Goal: Transaction & Acquisition: Subscribe to service/newsletter

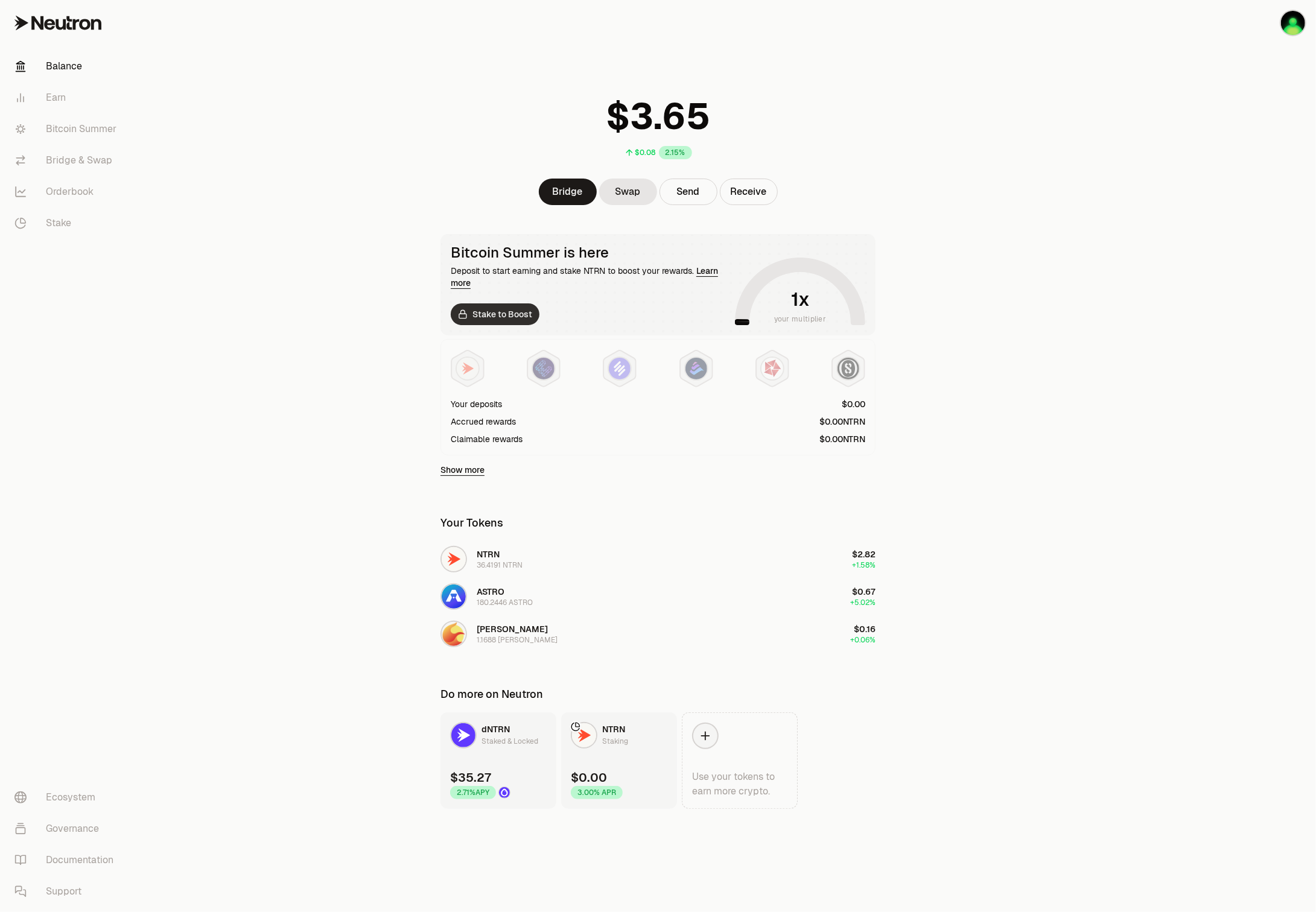
click at [496, 312] on link "Stake to Boost" at bounding box center [495, 315] width 89 height 22
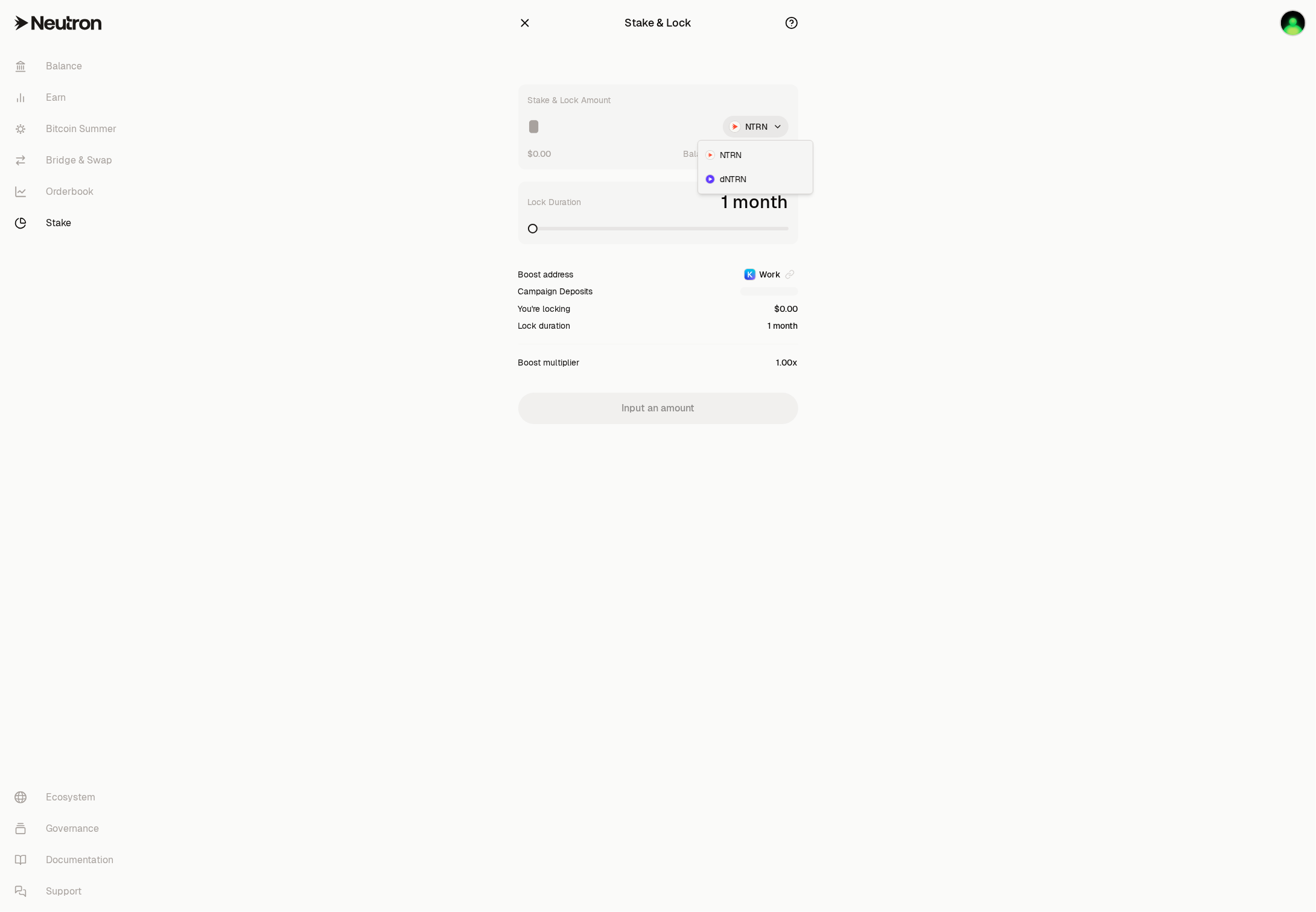
click at [781, 119] on html "Balance Earn Bitcoin Summer Bridge & Swap Orderbook Stake Ecosystem Governance …" at bounding box center [658, 456] width 1316 height 912
click at [743, 177] on span "dNTRN" at bounding box center [734, 179] width 27 height 12
click at [636, 226] on span at bounding box center [659, 228] width 261 height 12
click at [691, 223] on span at bounding box center [686, 228] width 10 height 10
click at [524, 19] on icon "button" at bounding box center [526, 23] width 13 height 13
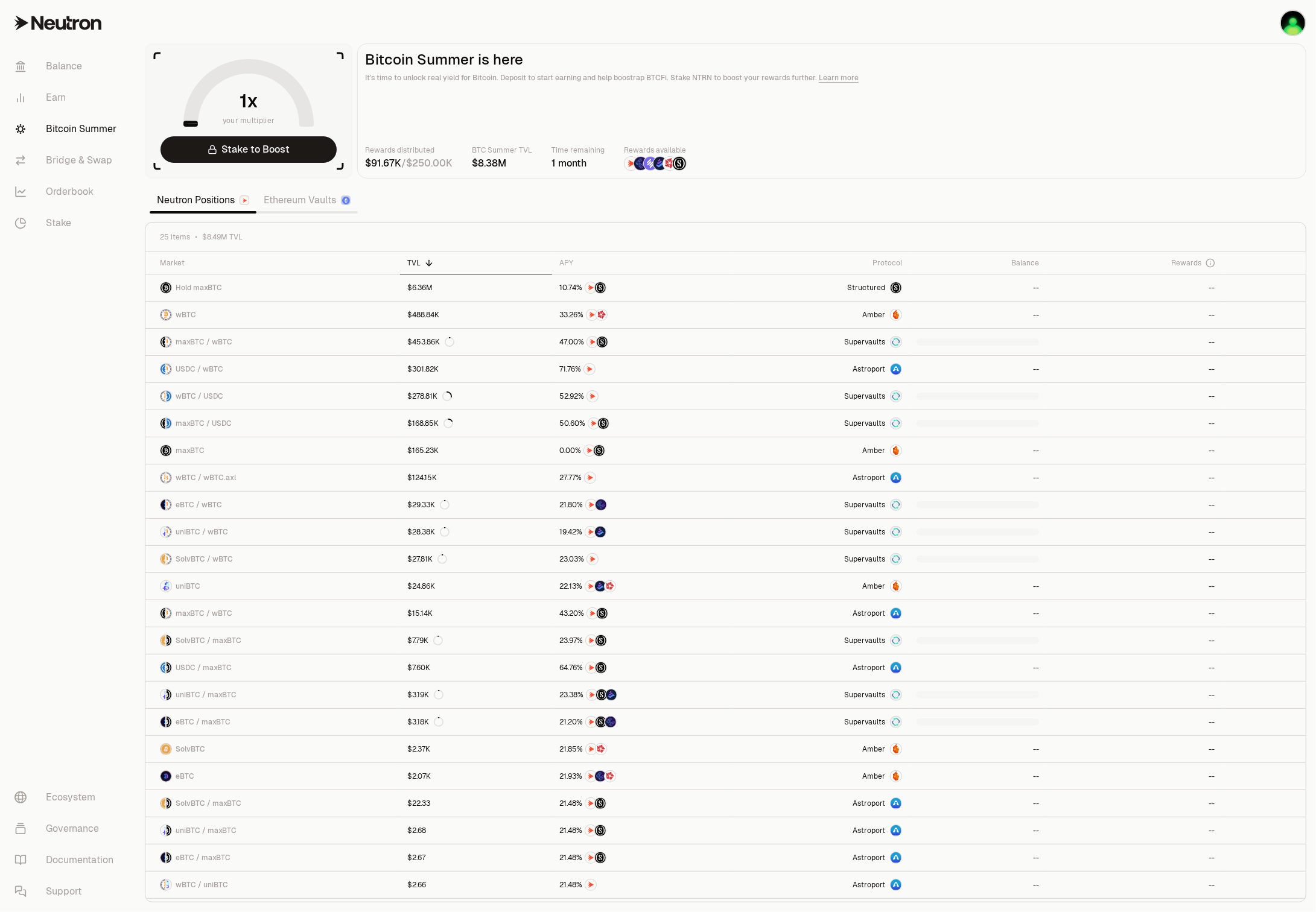
click at [524, 19] on section "your multiplier Stake to Boost Bitcoin Summer is here It's time to unlock real …" at bounding box center [725, 456] width 1181 height 912
click at [81, 69] on link "Balance" at bounding box center [67, 66] width 126 height 32
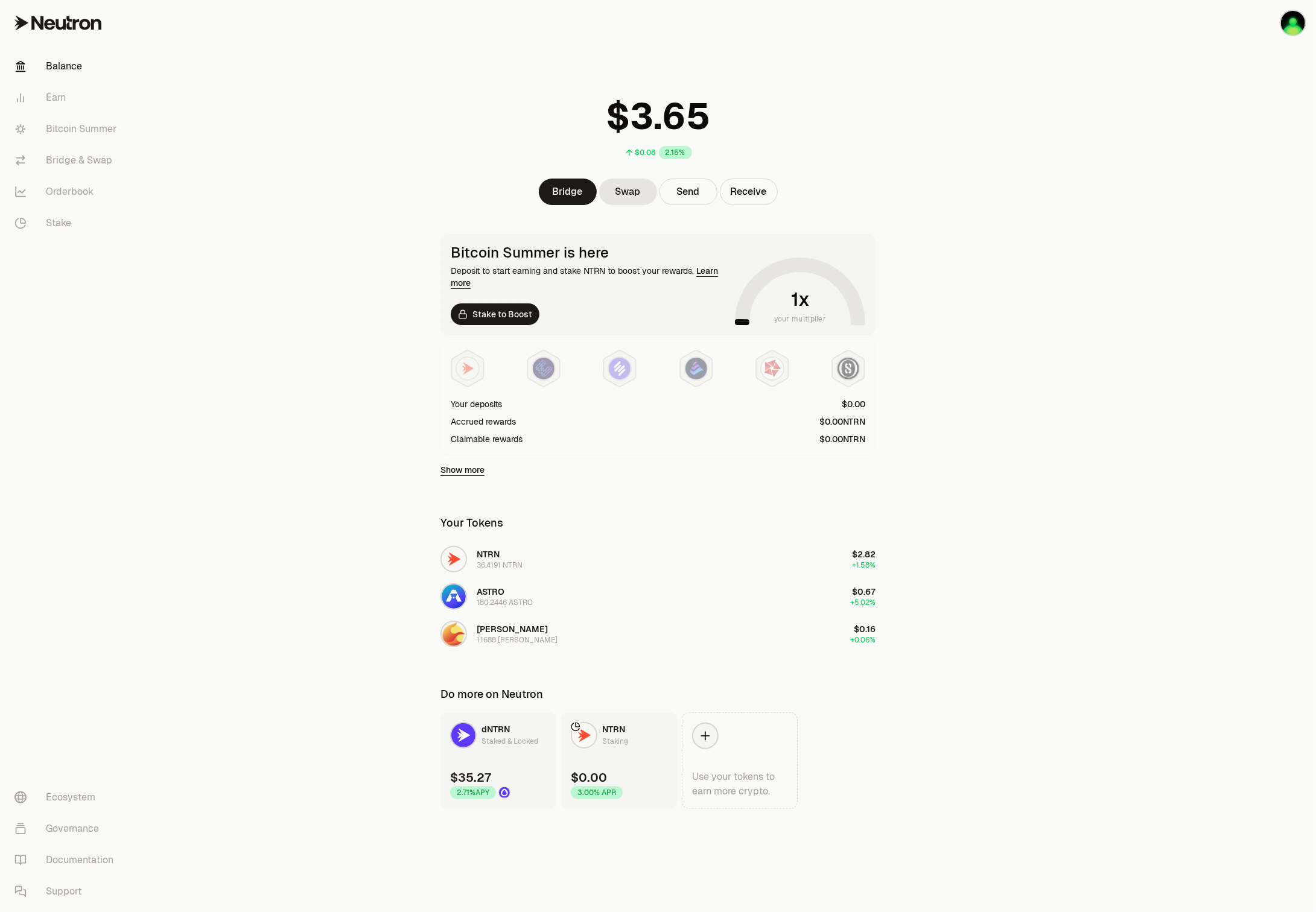
click at [1030, 578] on main "$0.08 2.15% Bridge Swap Send Receive Bitcoin Summer is here Deposit to start ea…" at bounding box center [725, 429] width 1181 height 857
click at [59, 102] on link "Earn" at bounding box center [67, 98] width 126 height 32
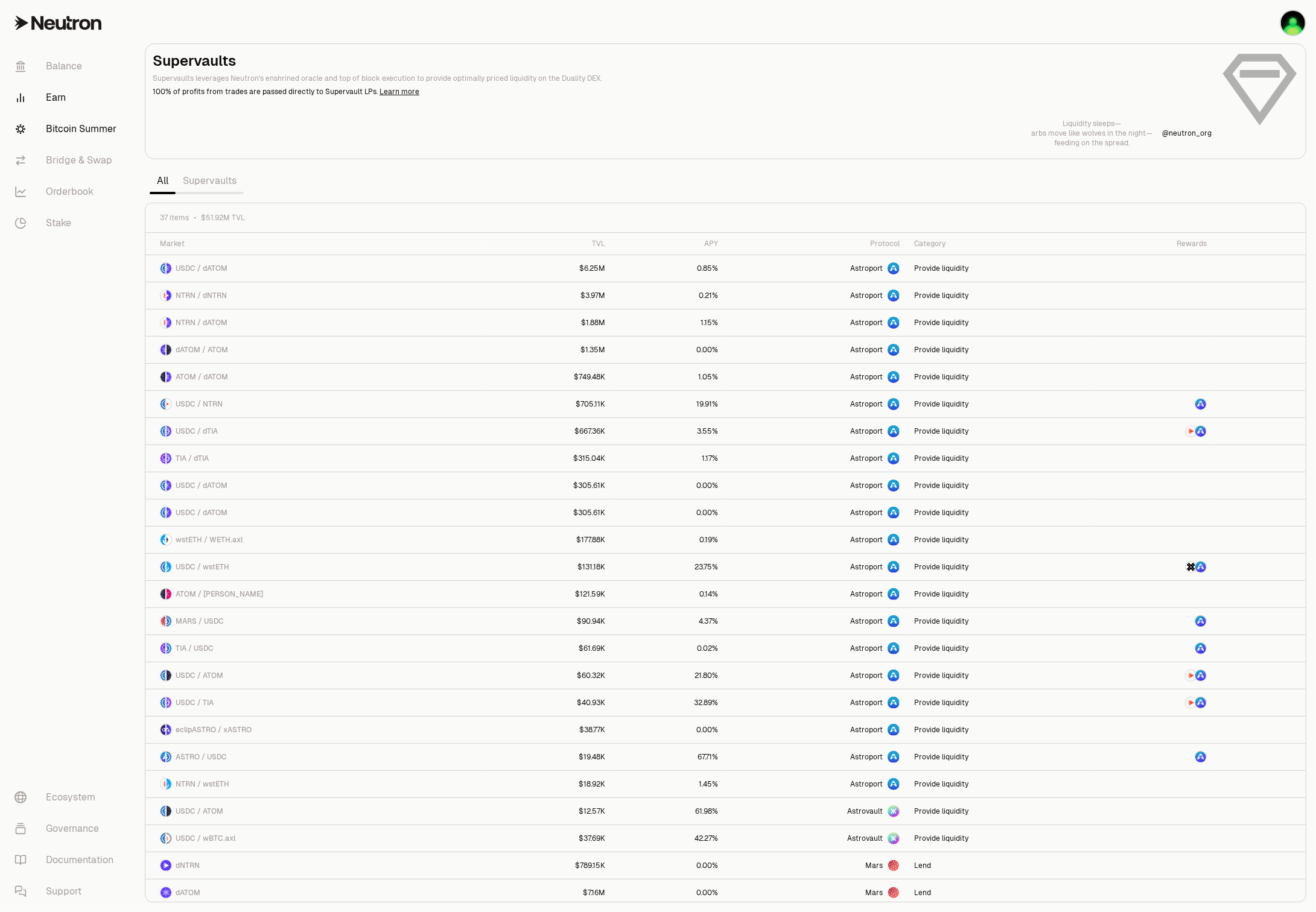
click at [42, 127] on link "Bitcoin Summer" at bounding box center [67, 129] width 126 height 32
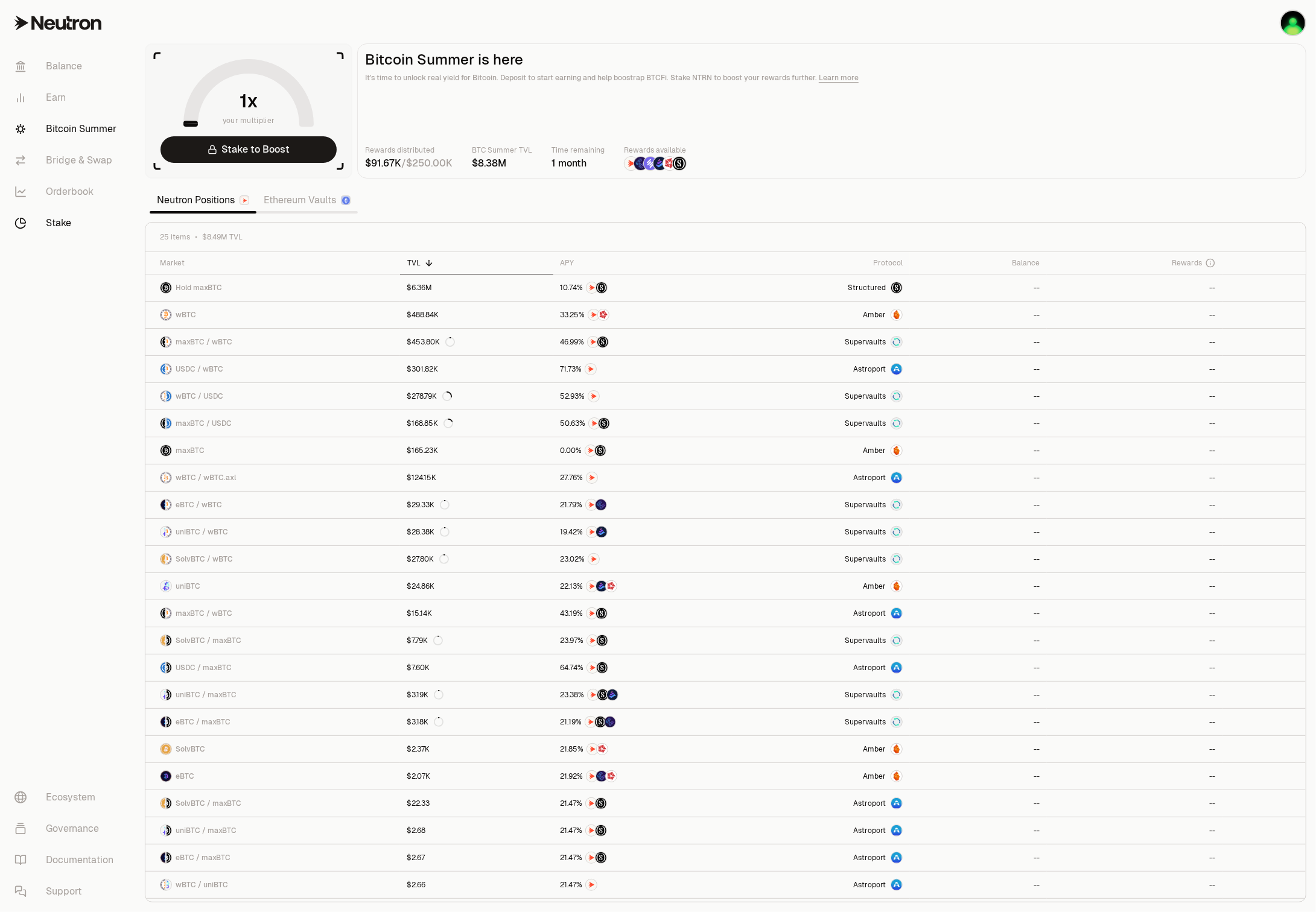
click at [69, 232] on link "Stake" at bounding box center [67, 222] width 126 height 32
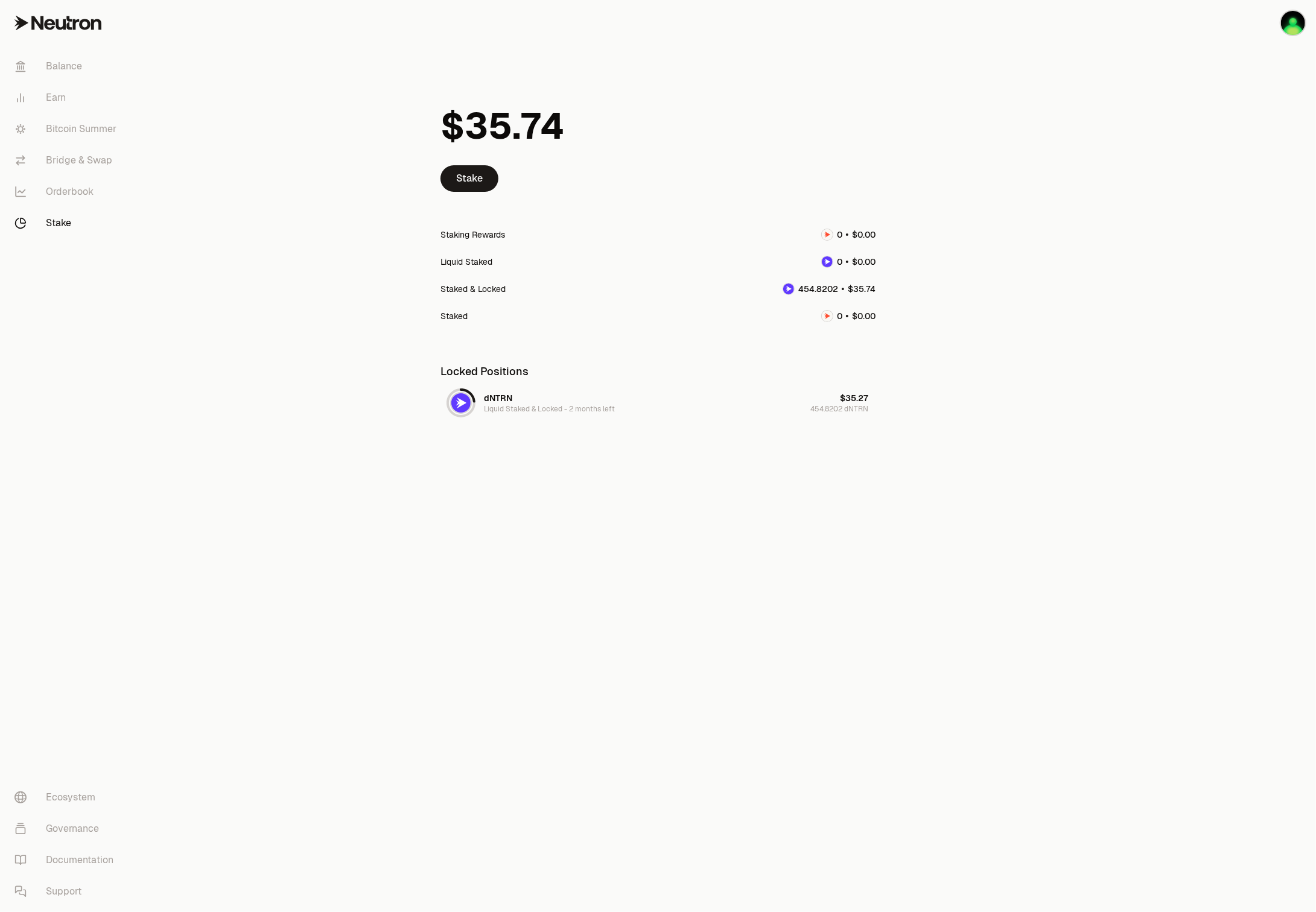
click at [705, 711] on div "Balance Earn Bitcoin Summer Bridge & Swap Orderbook Stake Ecosystem Governance …" at bounding box center [725, 456] width 1181 height 912
click at [58, 53] on link "Balance" at bounding box center [67, 66] width 126 height 32
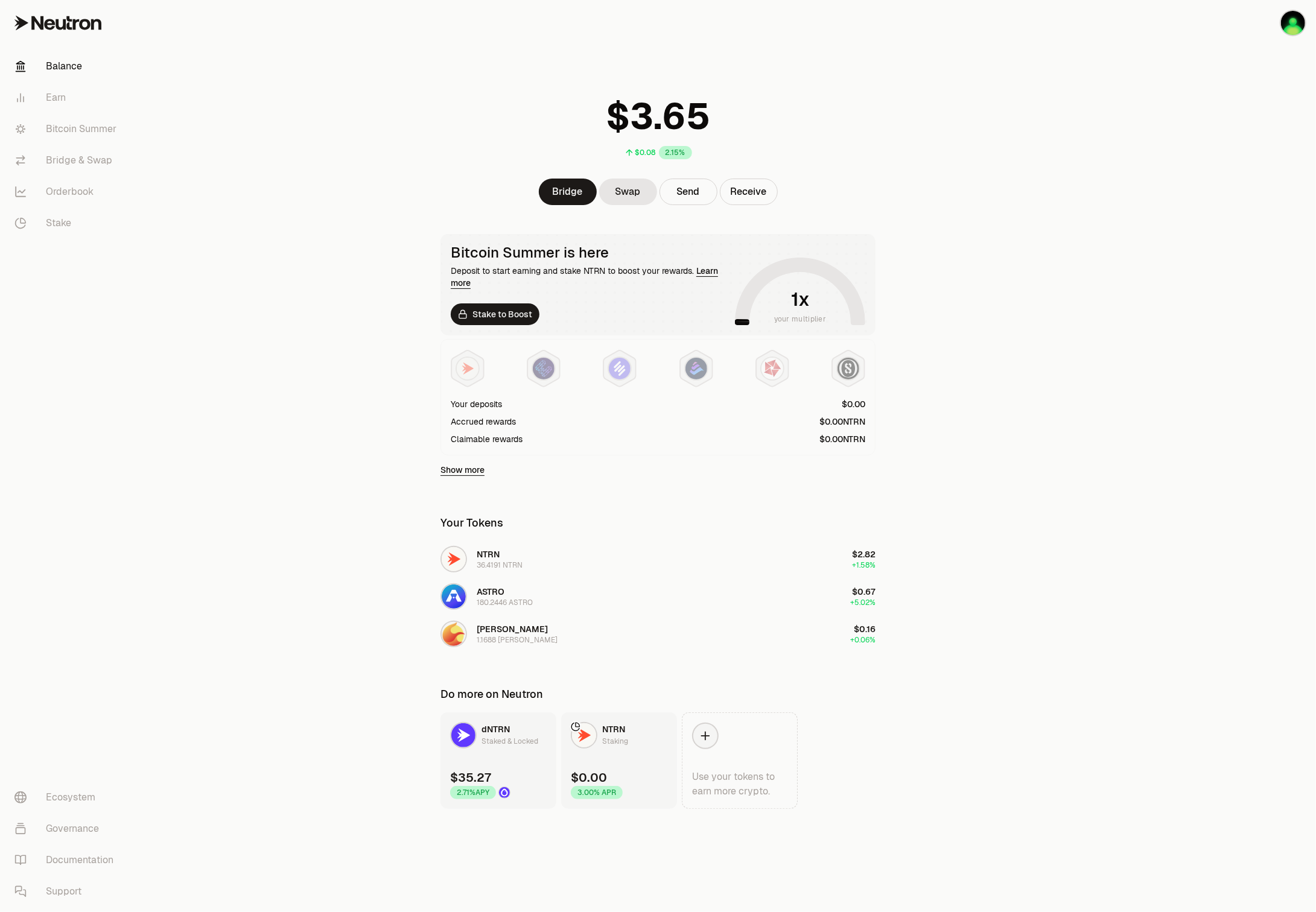
click at [336, 407] on main "$0.08 2.15% Bridge Swap Send Receive Bitcoin Summer is here Deposit to start ea…" at bounding box center [725, 429] width 1181 height 857
click at [297, 320] on main "$0.08 2.15% Bridge Swap Send Receive Bitcoin Summer is here Deposit to start ea…" at bounding box center [725, 429] width 1181 height 857
